Goal: Information Seeking & Learning: Learn about a topic

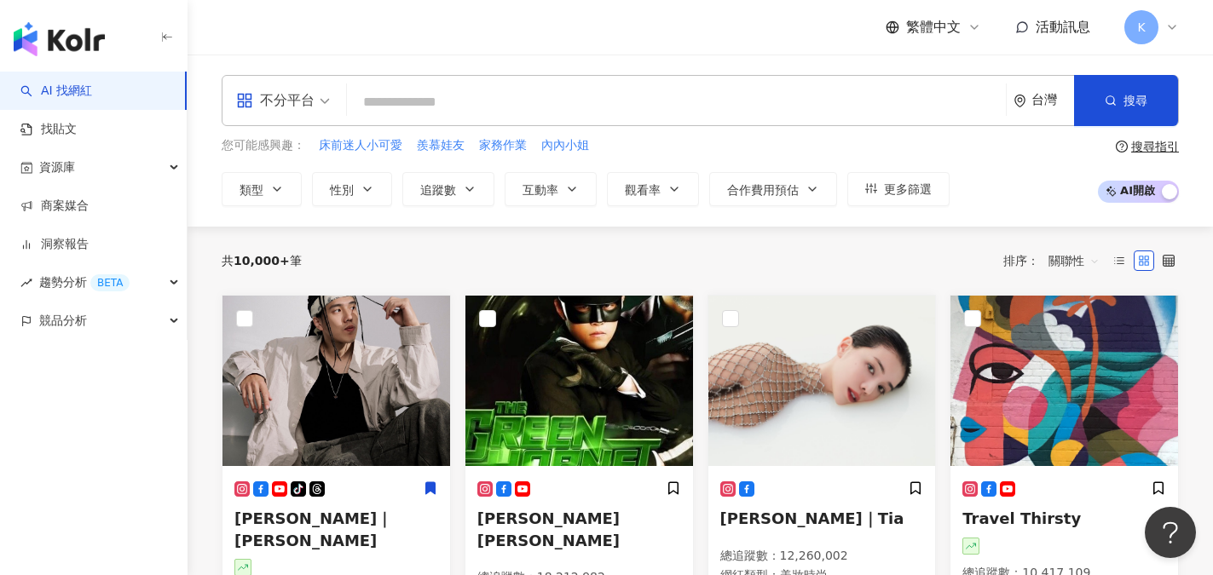
click at [287, 114] on span at bounding box center [283, 100] width 94 height 49
click at [428, 66] on div "不分平台 台灣 搜尋 您可能感興趣： 床前迷人小可愛 羨慕娃友 家務作業 內內小姐 類型 性別 追蹤數 互動率 觀看率 合作費用預估 更多篩選 搜尋指引 AI…" at bounding box center [701, 141] width 1026 height 172
click at [273, 188] on icon "button" at bounding box center [277, 189] width 14 height 14
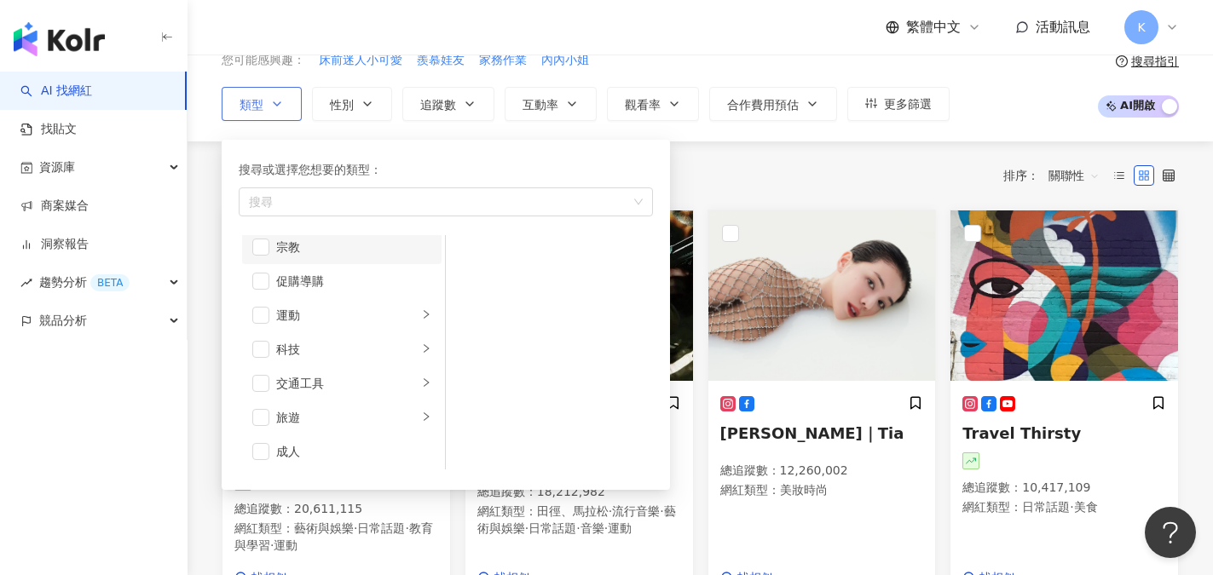
scroll to position [591, 0]
click at [341, 418] on div "旅遊" at bounding box center [347, 415] width 142 height 19
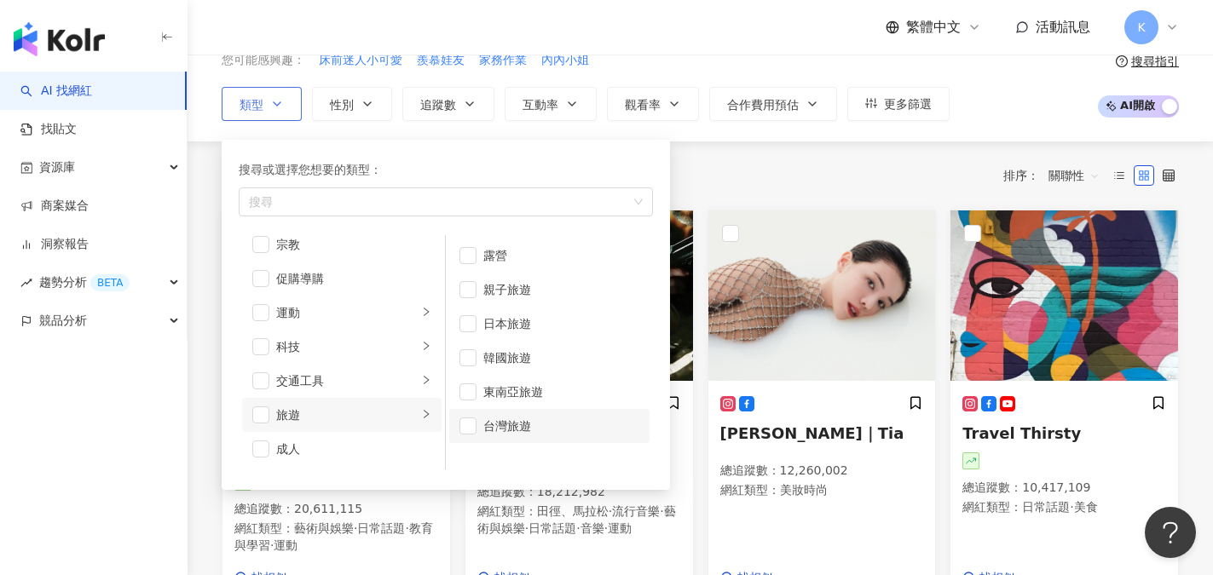
click at [462, 436] on li "台灣旅遊" at bounding box center [549, 426] width 200 height 34
click at [388, 96] on button "性別" at bounding box center [352, 104] width 80 height 34
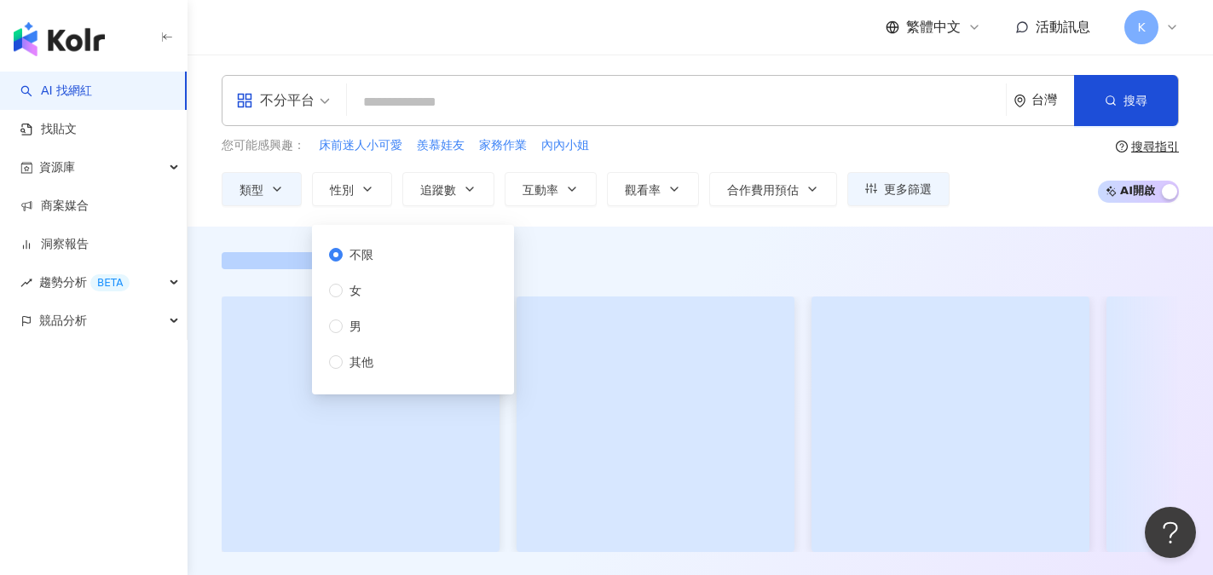
click at [465, 49] on div "繁體中文 活動訊息 K" at bounding box center [700, 27] width 957 height 55
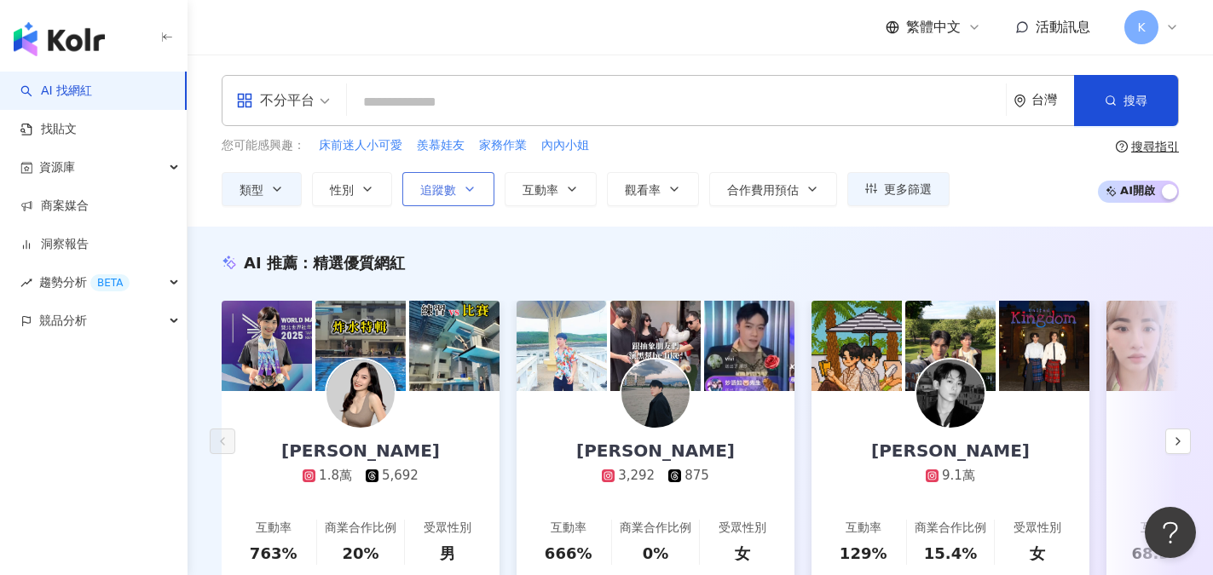
click at [446, 191] on span "追蹤數" at bounding box center [438, 190] width 36 height 14
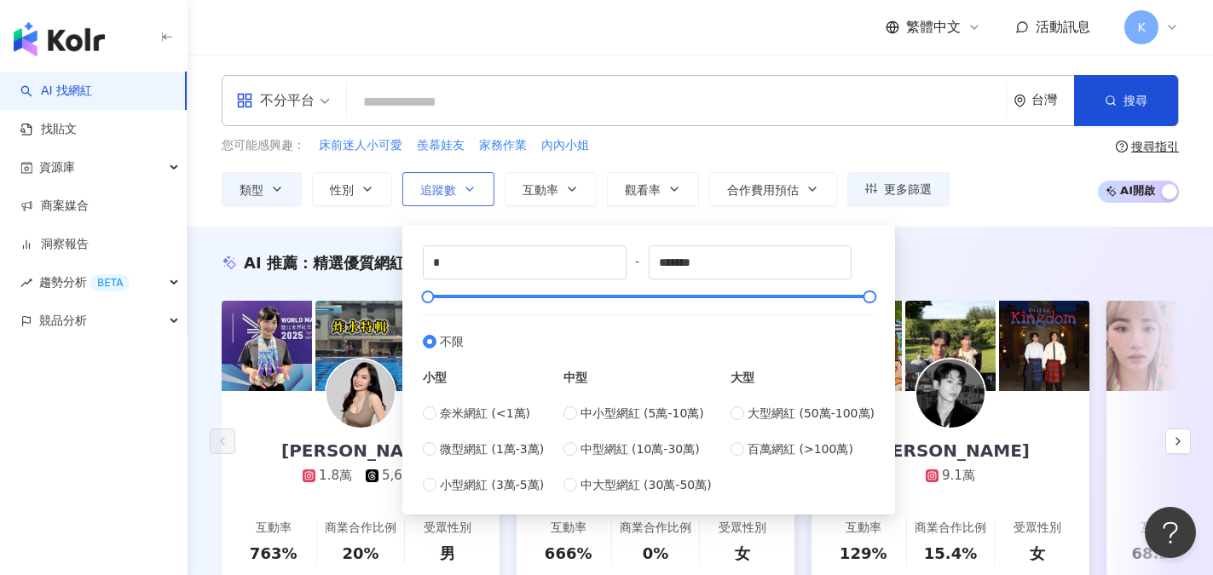
click at [463, 197] on button "追蹤數" at bounding box center [448, 189] width 92 height 34
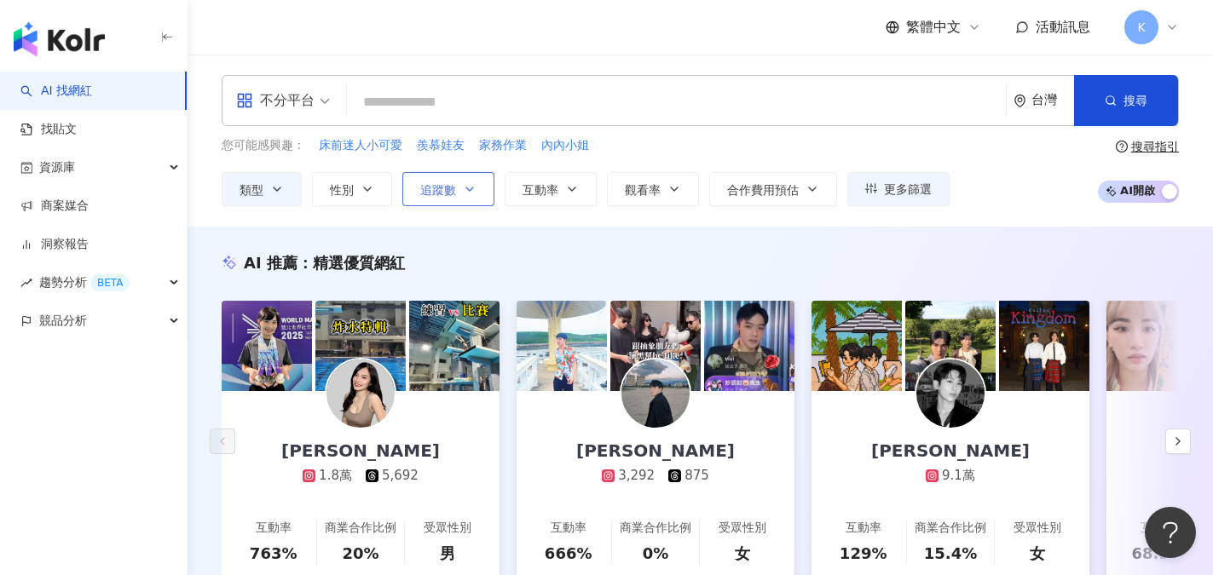
click at [472, 191] on icon "button" at bounding box center [470, 189] width 14 height 14
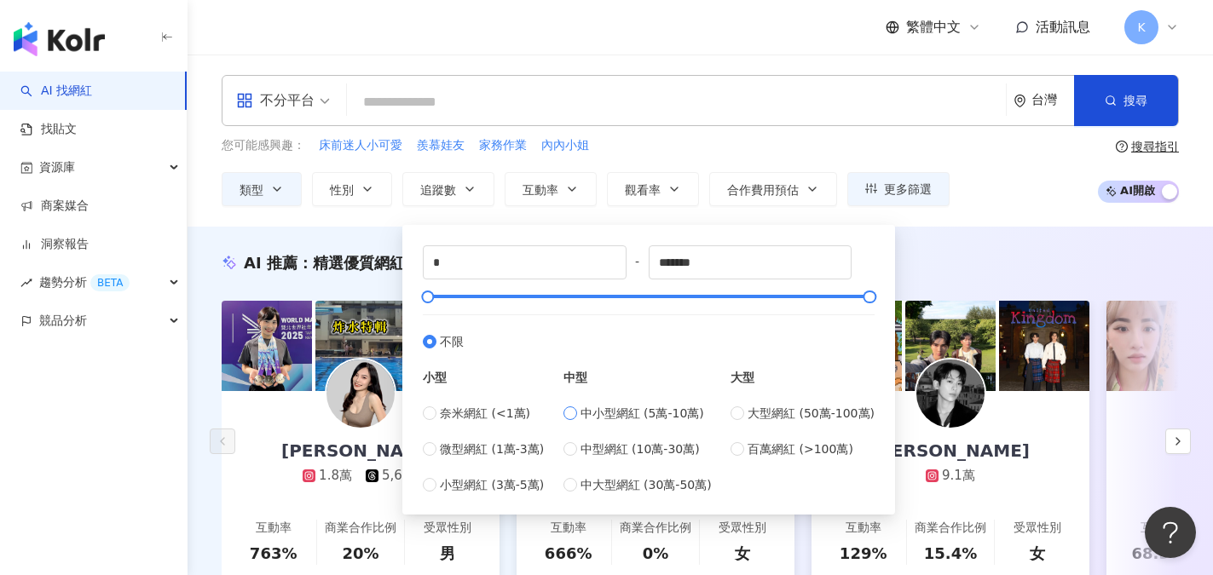
type input "*****"
click at [730, 34] on div "繁體中文 活動訊息 K" at bounding box center [700, 27] width 957 height 55
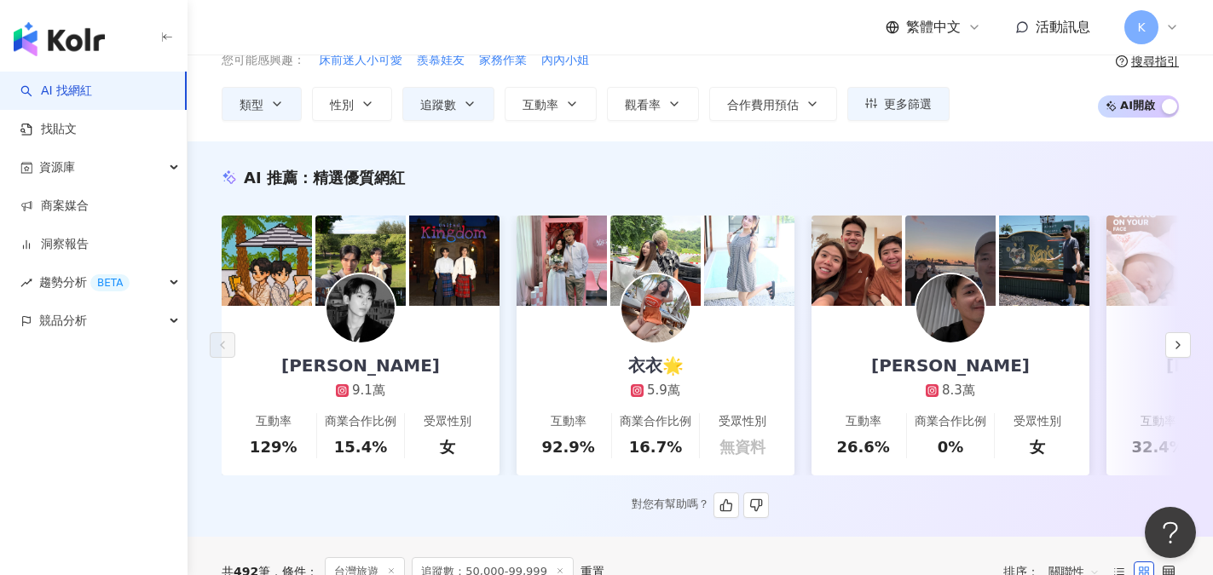
scroll to position [85, 0]
click at [356, 368] on div "Leiro Lai" at bounding box center [360, 366] width 193 height 24
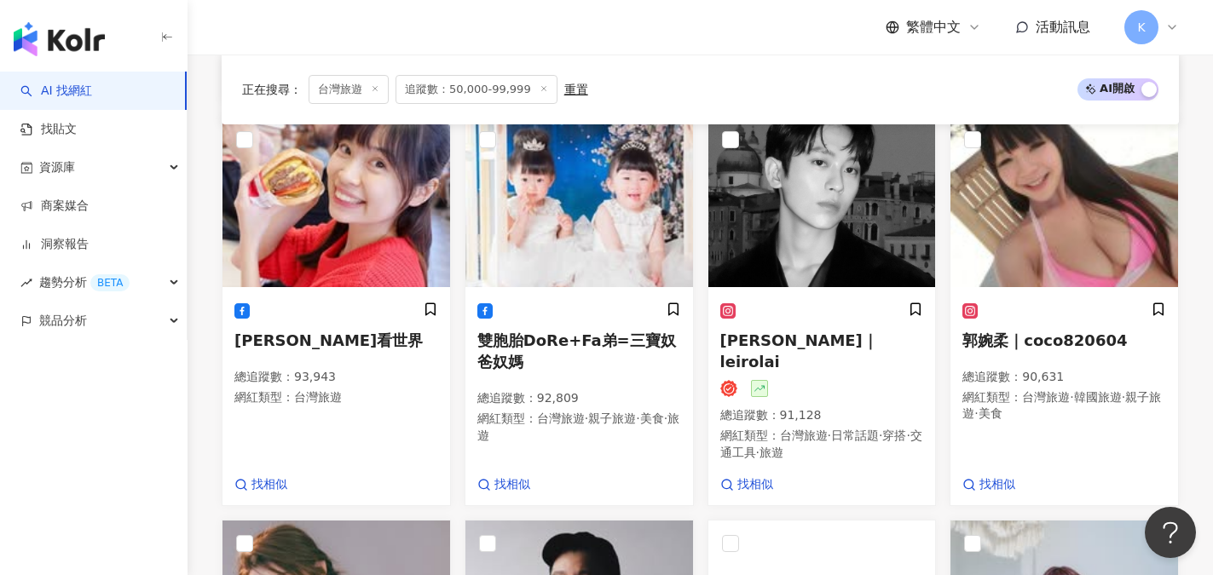
scroll to position [938, 0]
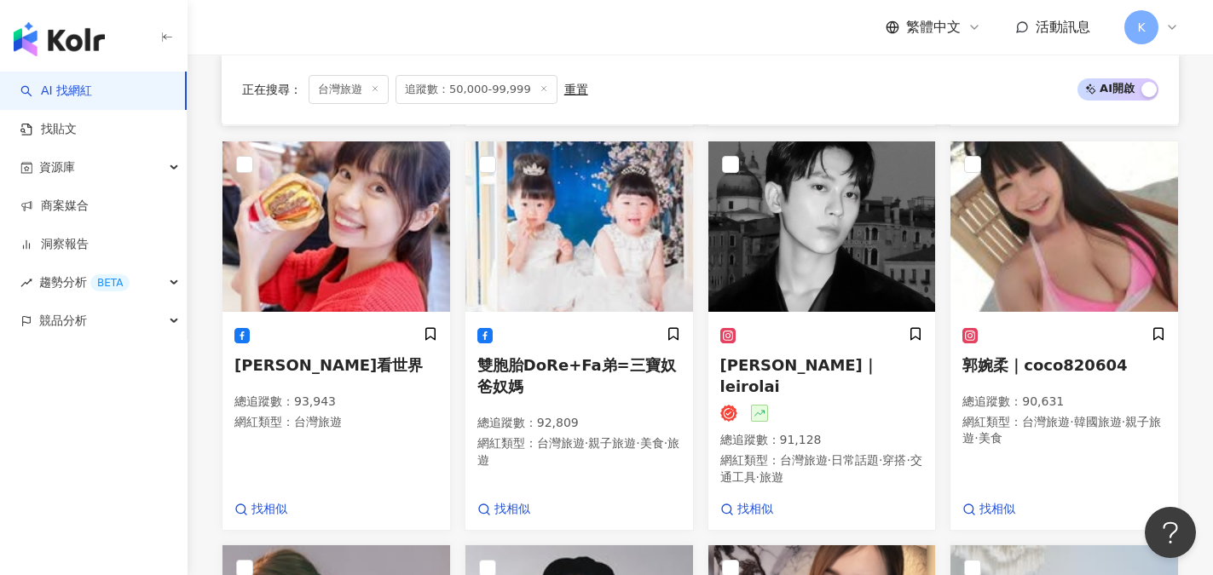
click at [541, 90] on line at bounding box center [543, 89] width 4 height 4
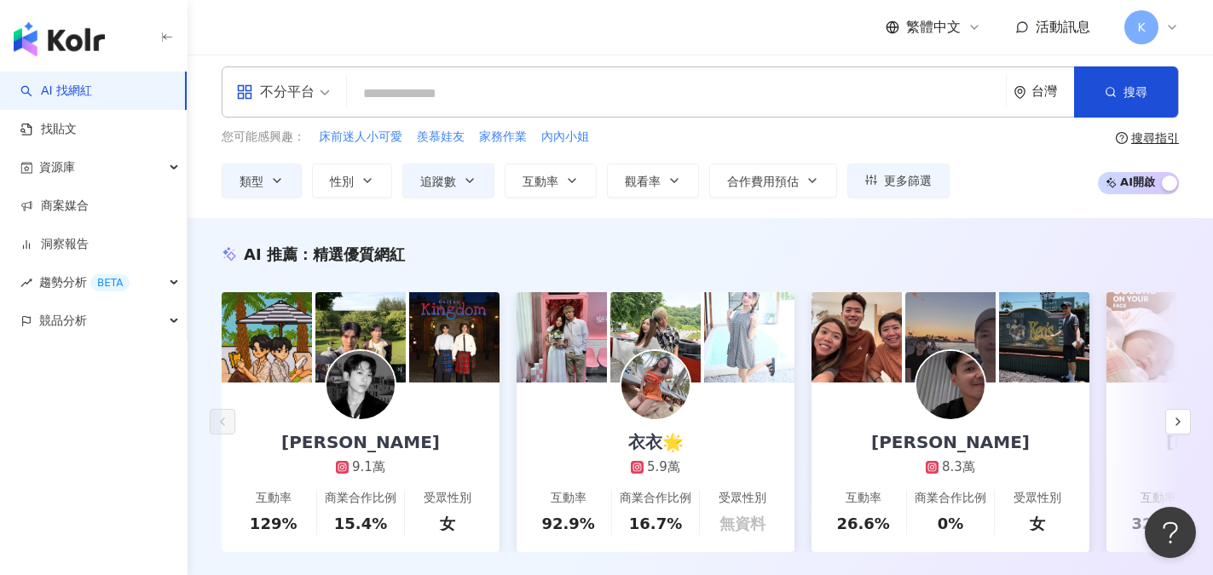
scroll to position [0, 0]
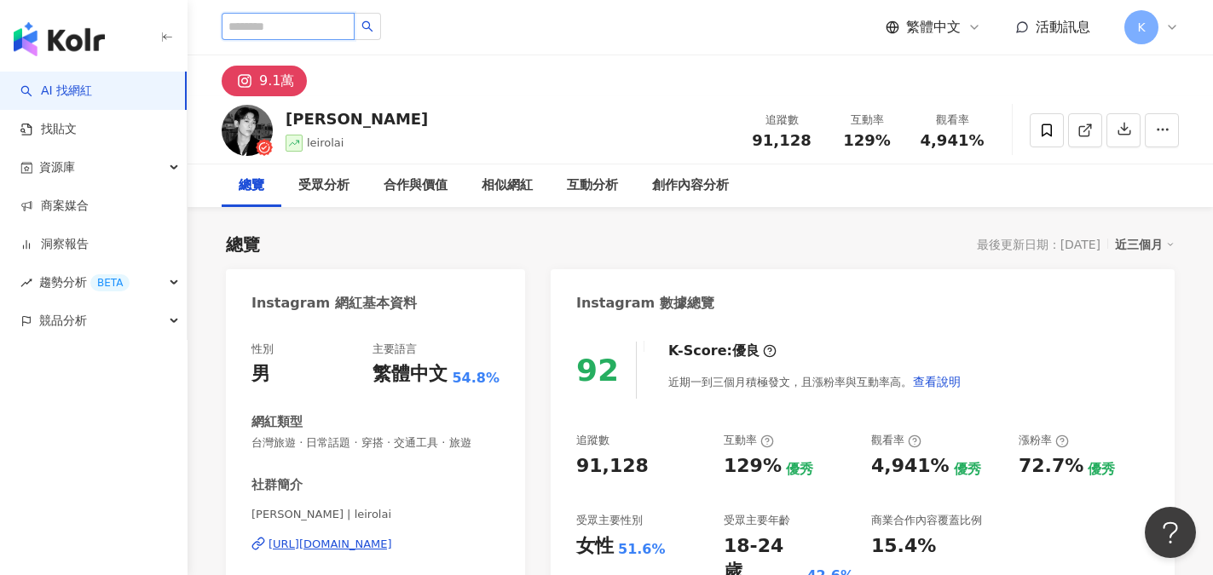
click at [252, 24] on input "search" at bounding box center [288, 26] width 133 height 27
type input "****"
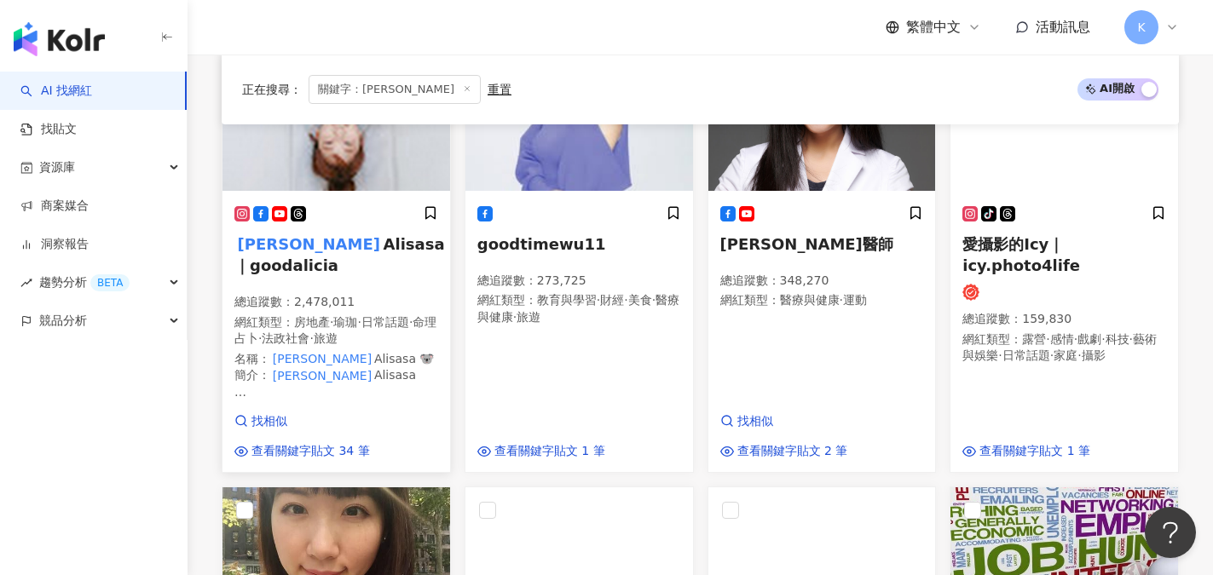
scroll to position [682, 0]
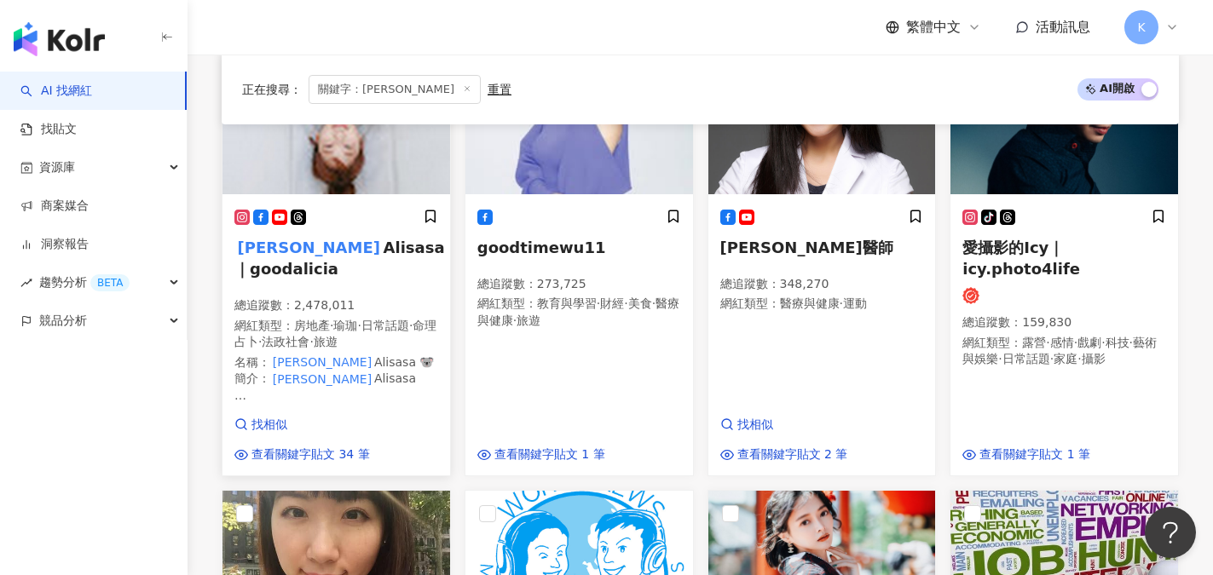
click at [289, 252] on mark "愛莉莎莎" at bounding box center [308, 247] width 149 height 24
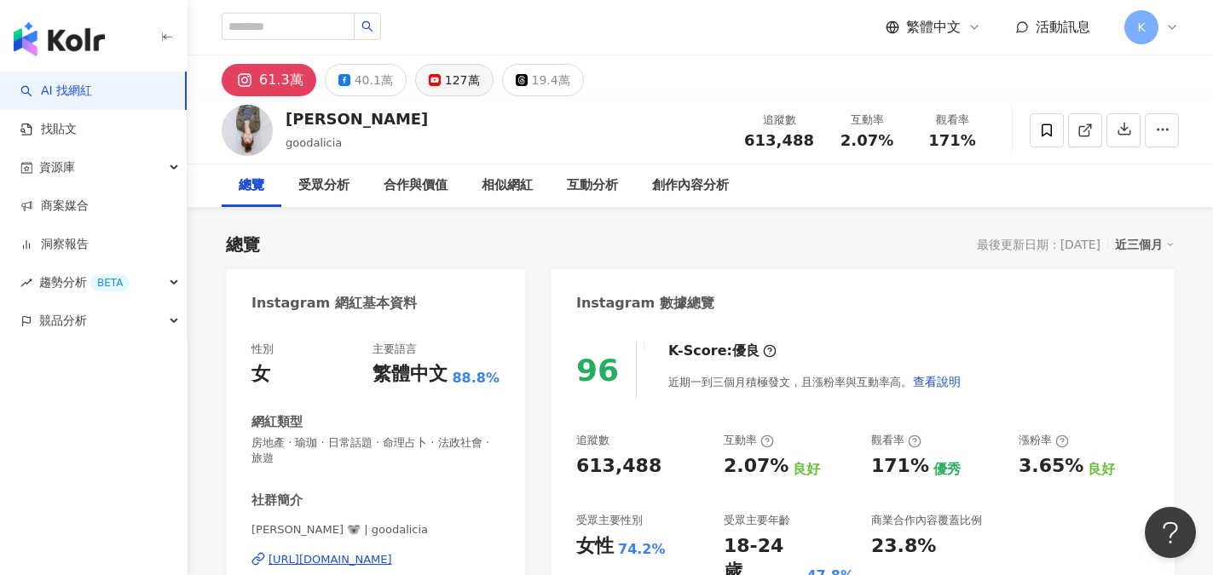
click at [445, 77] on div "127萬" at bounding box center [462, 80] width 35 height 24
click at [454, 87] on div "127萬" at bounding box center [462, 80] width 35 height 24
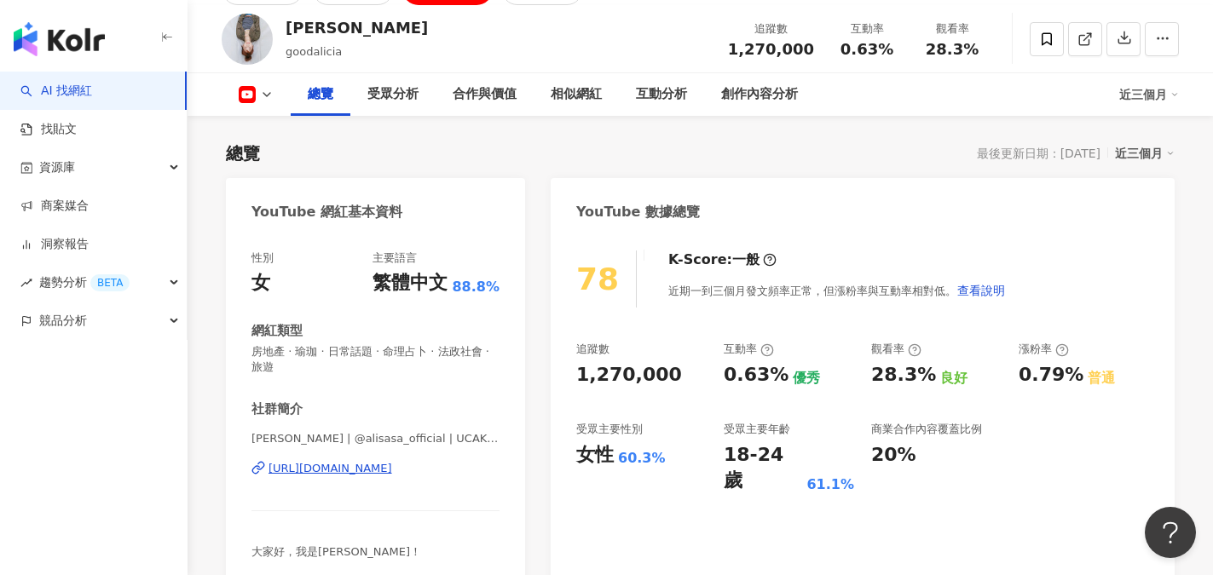
scroll to position [85, 0]
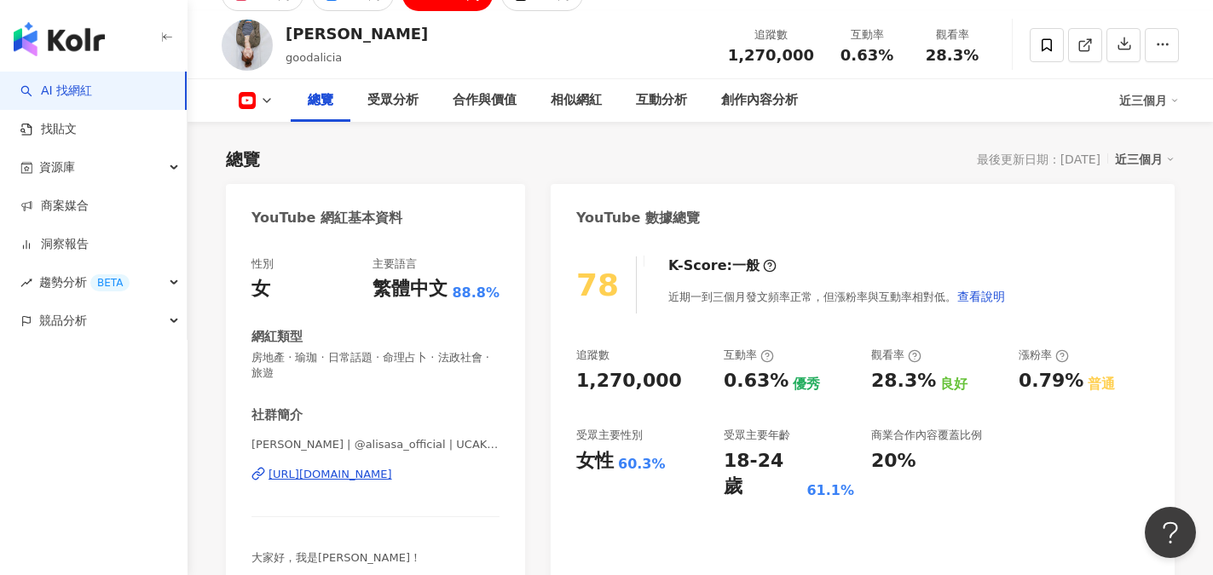
click at [468, 59] on div "[PERSON_NAME] goodalicia 追蹤數 1,270,000 互動率 0.63% 觀看率 28.3%" at bounding box center [701, 44] width 1026 height 67
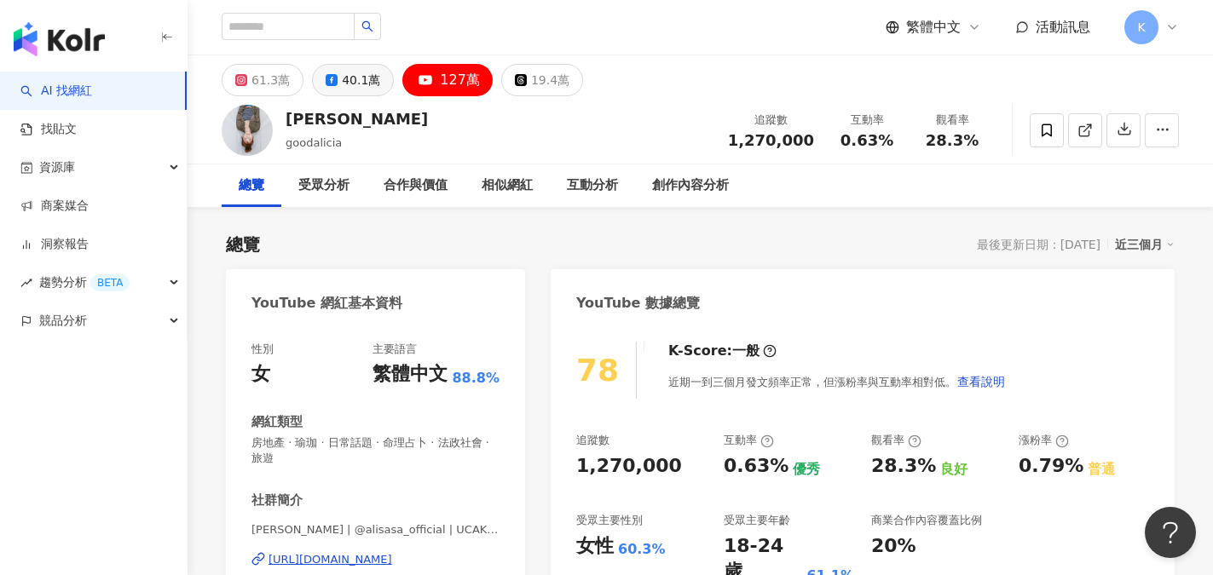
click at [376, 90] on button "40.1萬" at bounding box center [353, 80] width 82 height 32
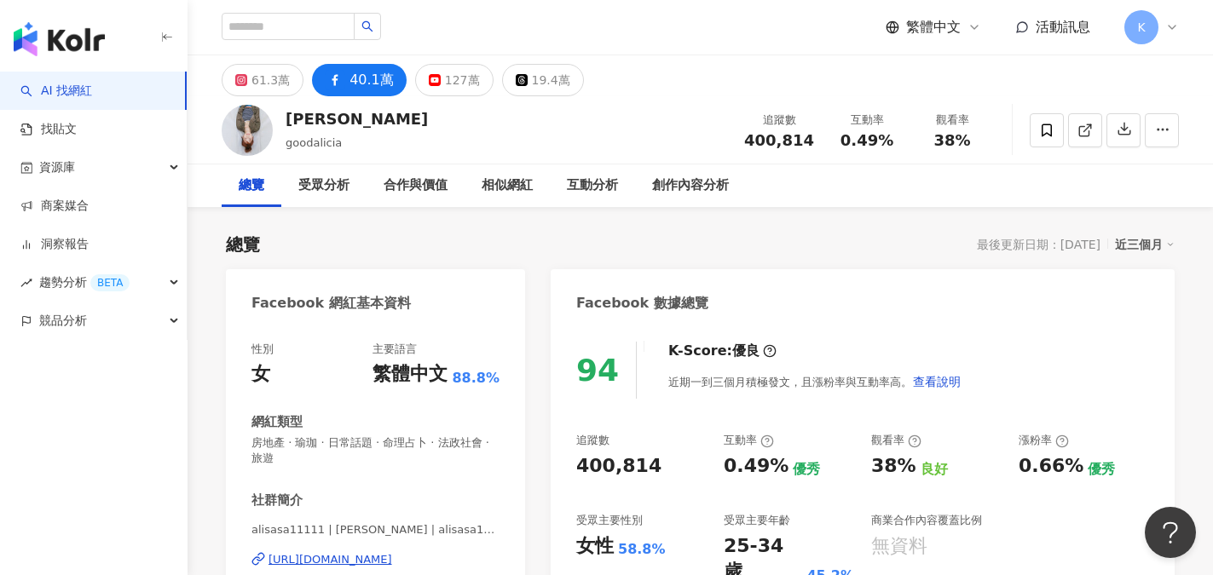
click at [368, 81] on div "40.1萬" at bounding box center [372, 80] width 44 height 24
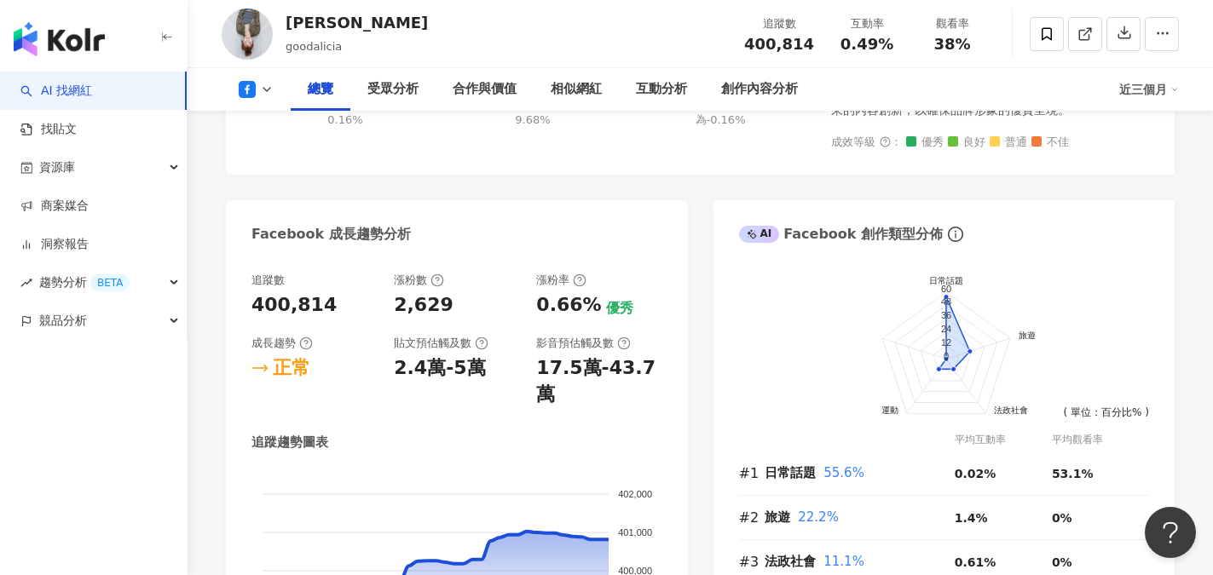
scroll to position [853, 0]
